Goal: Task Accomplishment & Management: Manage account settings

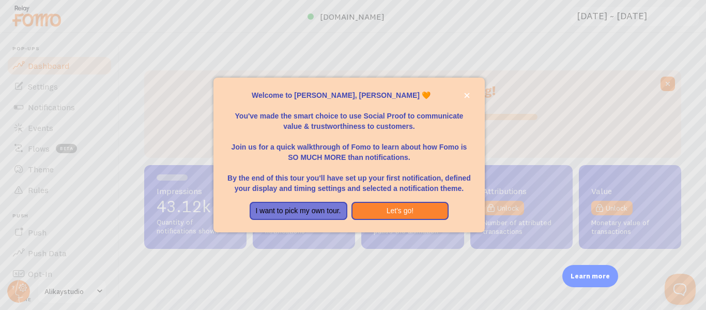
click at [473, 94] on div "Welcome to Fomo, [PERSON_NAME] 🧡 You've made the smart choice to use Social Pro…" at bounding box center [349, 155] width 271 height 155
click at [467, 97] on icon "close," at bounding box center [467, 96] width 6 height 6
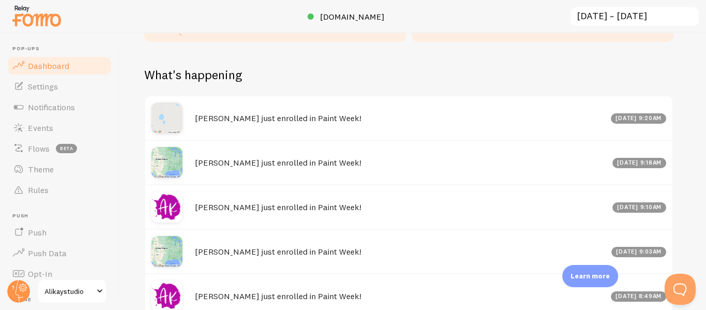
scroll to position [581, 0]
click at [32, 127] on span "Events" at bounding box center [40, 128] width 25 height 10
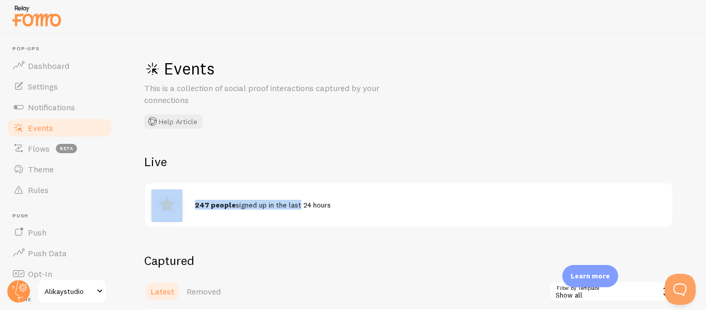
drag, startPoint x: 193, startPoint y: 204, endPoint x: 301, endPoint y: 213, distance: 108.4
click at [296, 213] on div "247 people signed up in the last 24 hours" at bounding box center [408, 204] width 527 height 43
drag, startPoint x: 332, startPoint y: 215, endPoint x: 207, endPoint y: 208, distance: 125.3
click at [207, 208] on div "247 people signed up in the last 24 hours" at bounding box center [408, 204] width 527 height 43
click at [207, 208] on strong "247 people" at bounding box center [215, 204] width 41 height 9
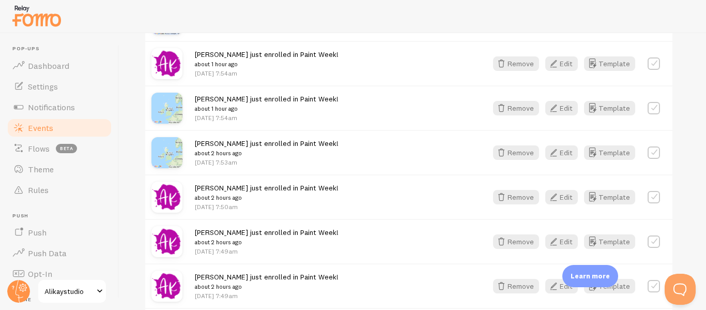
scroll to position [982, 0]
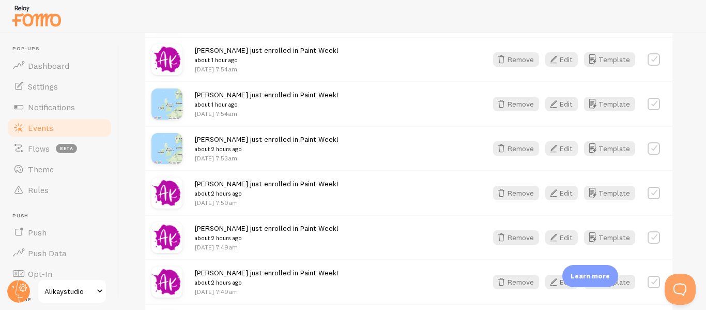
click at [169, 98] on img at bounding box center [166, 103] width 31 height 31
click at [225, 95] on span "[PERSON_NAME] just enrolled in Paint Week! about 1 hour ago" at bounding box center [267, 99] width 144 height 19
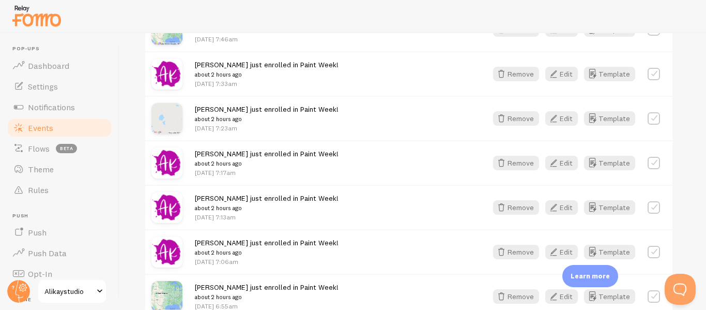
scroll to position [1293, 0]
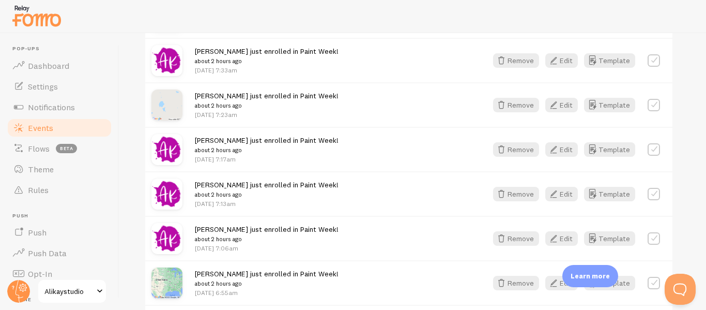
click at [94, 287] on span at bounding box center [100, 291] width 12 height 12
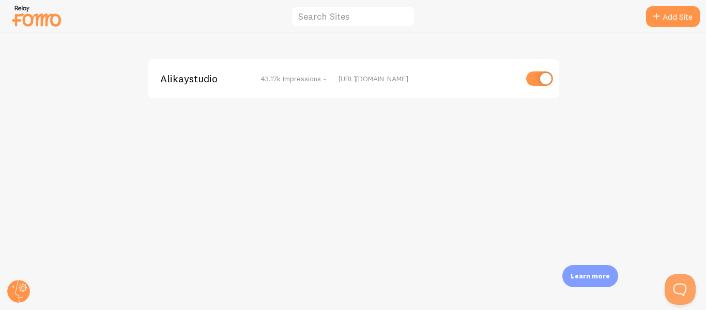
click at [183, 82] on span "Alikaystudio" at bounding box center [201, 78] width 83 height 9
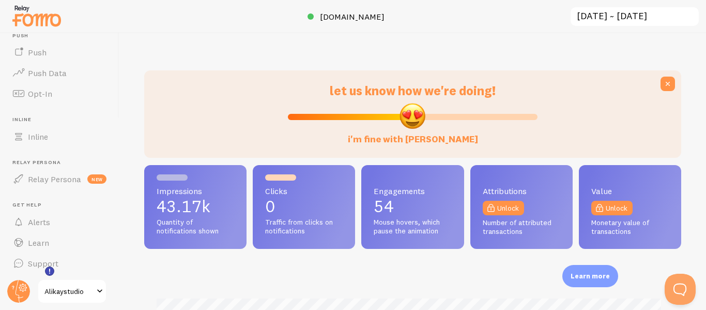
scroll to position [181, 0]
click at [21, 296] on circle at bounding box center [18, 291] width 23 height 23
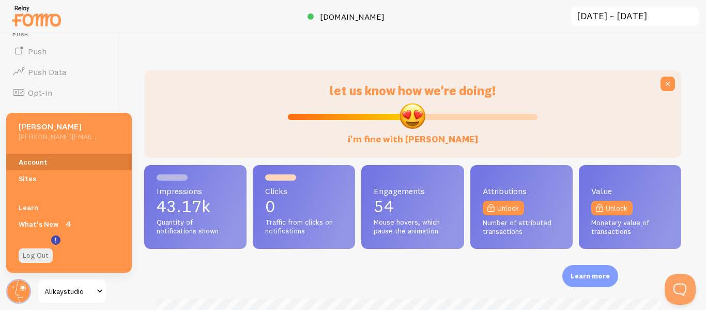
click at [40, 163] on link "Account" at bounding box center [69, 162] width 126 height 17
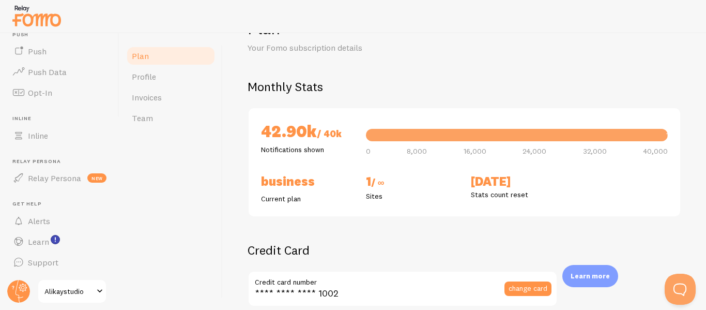
scroll to position [103, 0]
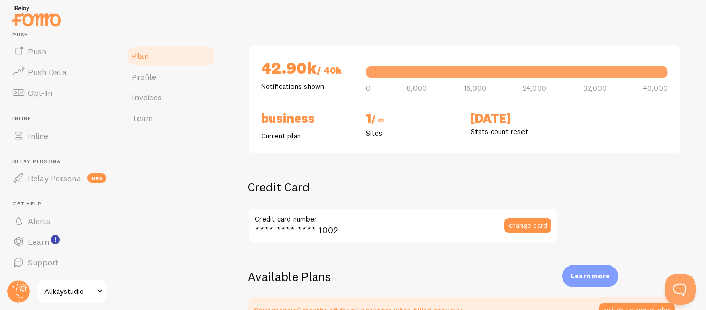
drag, startPoint x: 266, startPoint y: 70, endPoint x: 314, endPoint y: 70, distance: 48.6
click at [314, 70] on h2 "42.90k / 40k" at bounding box center [307, 69] width 93 height 24
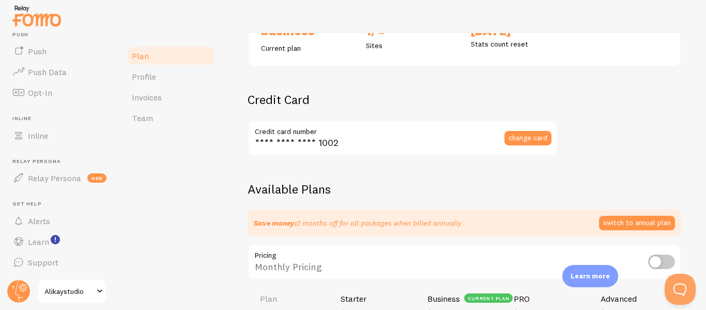
scroll to position [185, 0]
